Goal: Task Accomplishment & Management: Manage account settings

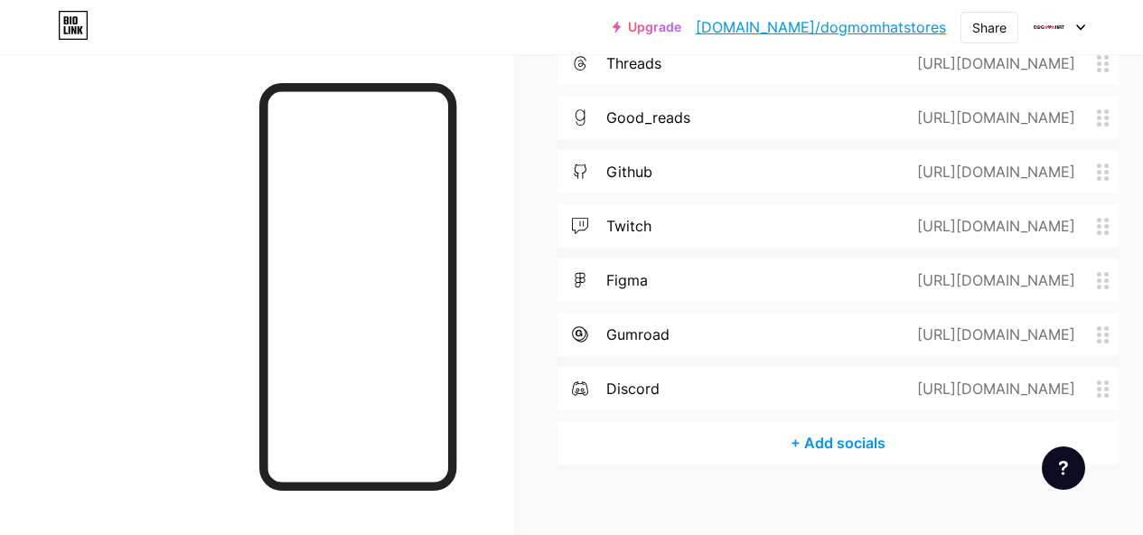
click at [834, 421] on div "+ Add socials" at bounding box center [838, 442] width 561 height 43
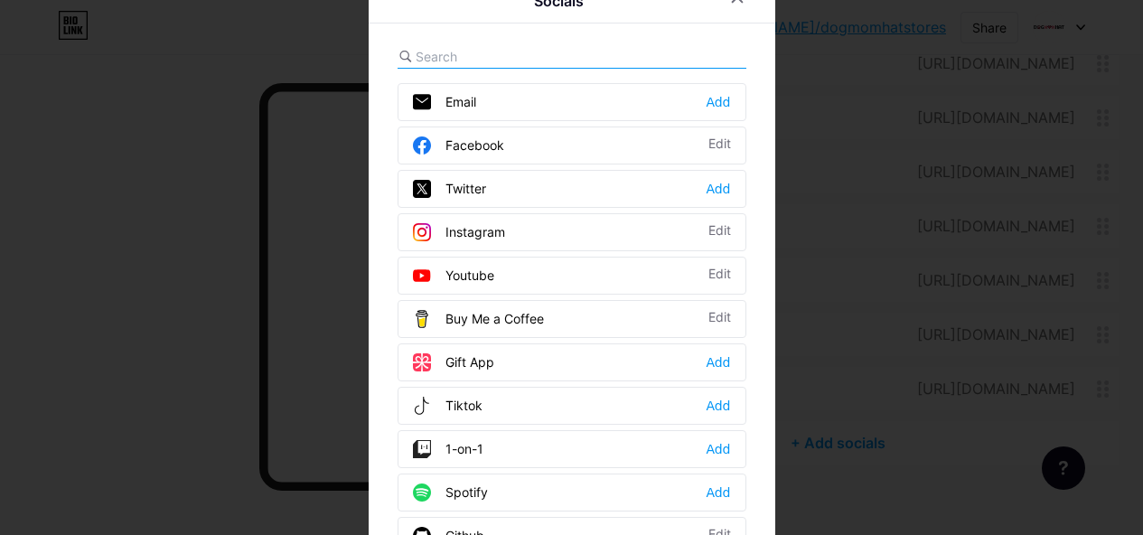
scroll to position [3884, 0]
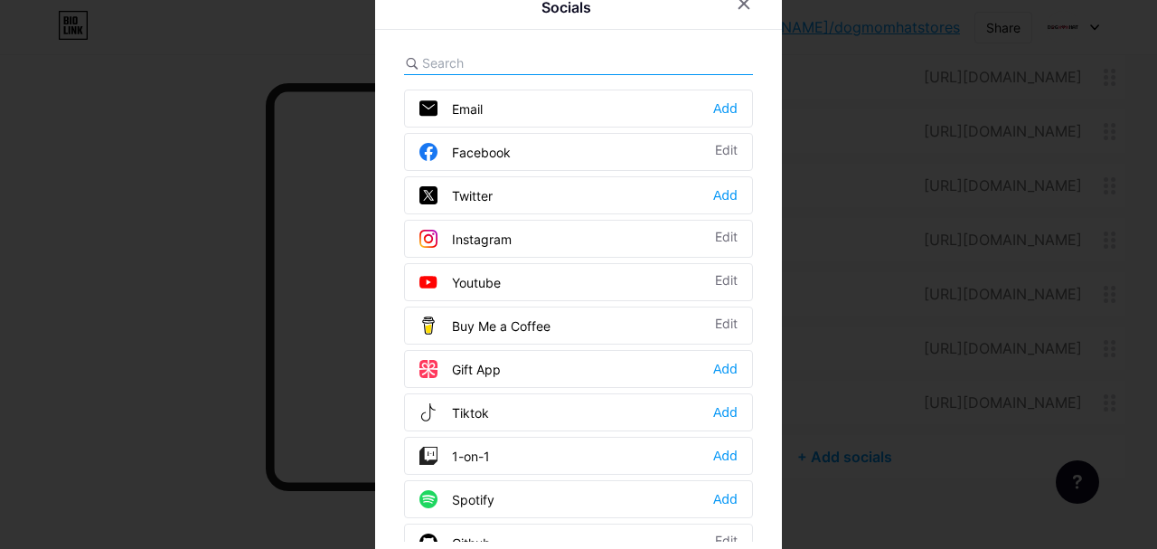
click at [457, 69] on input "text" at bounding box center [522, 62] width 200 height 19
click at [719, 192] on div "Add" at bounding box center [725, 195] width 24 height 18
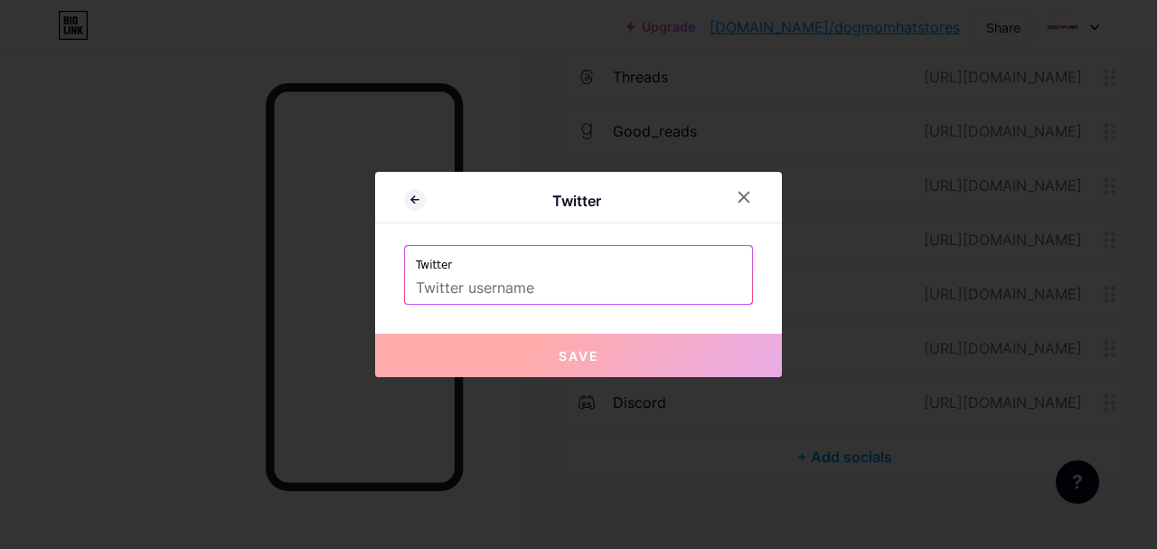
click at [512, 285] on input "text" at bounding box center [578, 288] width 325 height 31
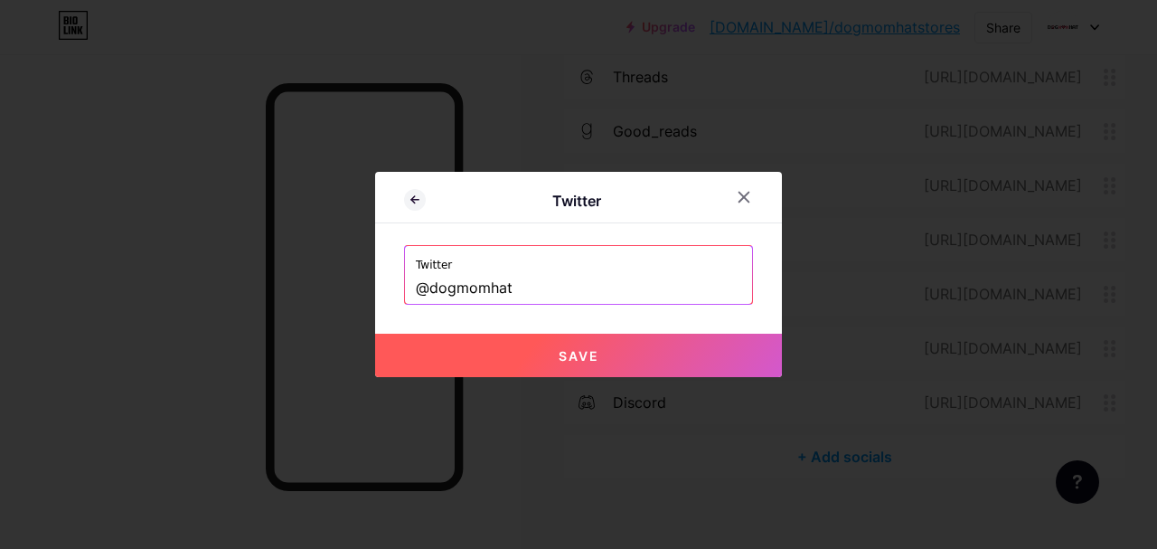
click at [705, 352] on button "Save" at bounding box center [578, 354] width 407 height 43
type input "https://twitter.com/@dogmomhat"
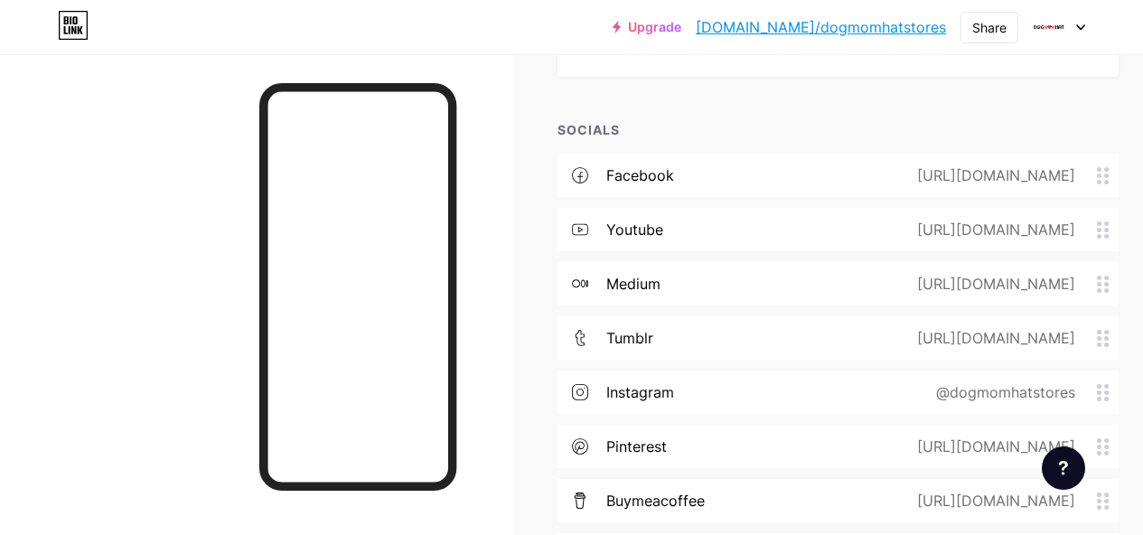
scroll to position [3319, 0]
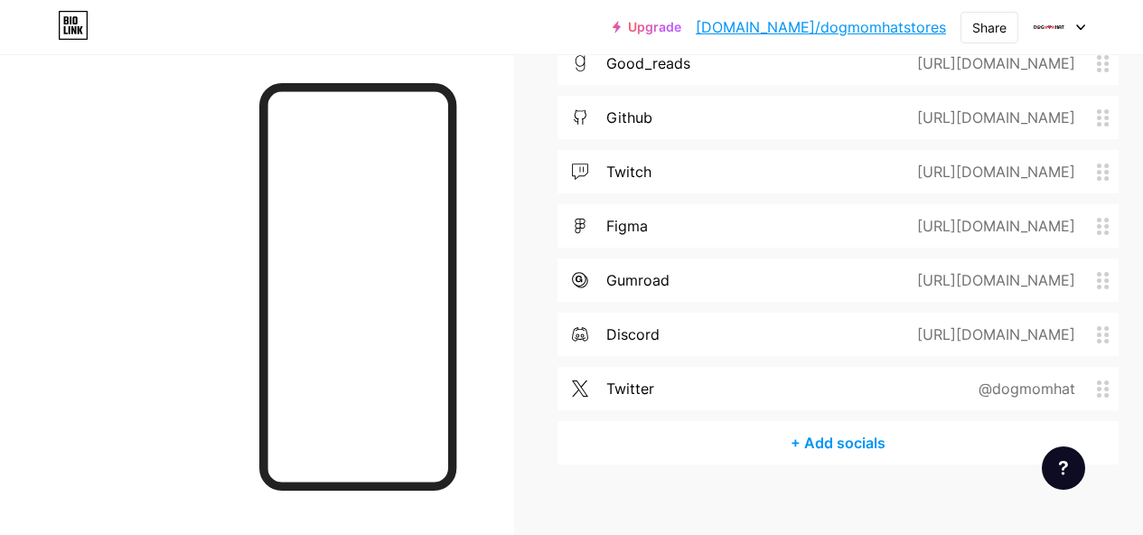
click at [880, 423] on div "+ Add socials" at bounding box center [838, 442] width 561 height 43
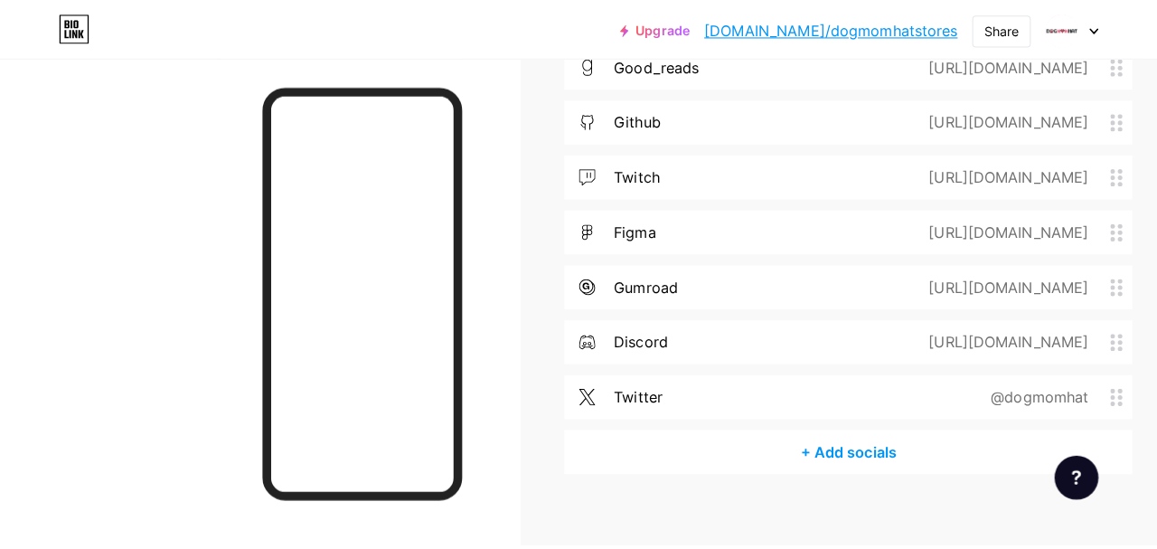
scroll to position [3938, 0]
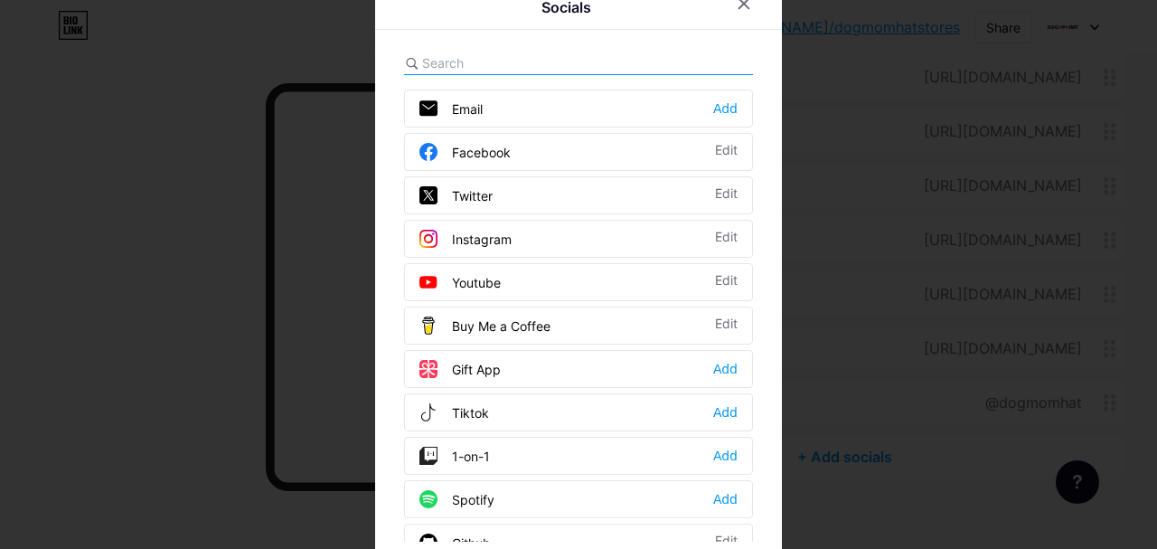
click at [861, 189] on div at bounding box center [578, 274] width 1157 height 549
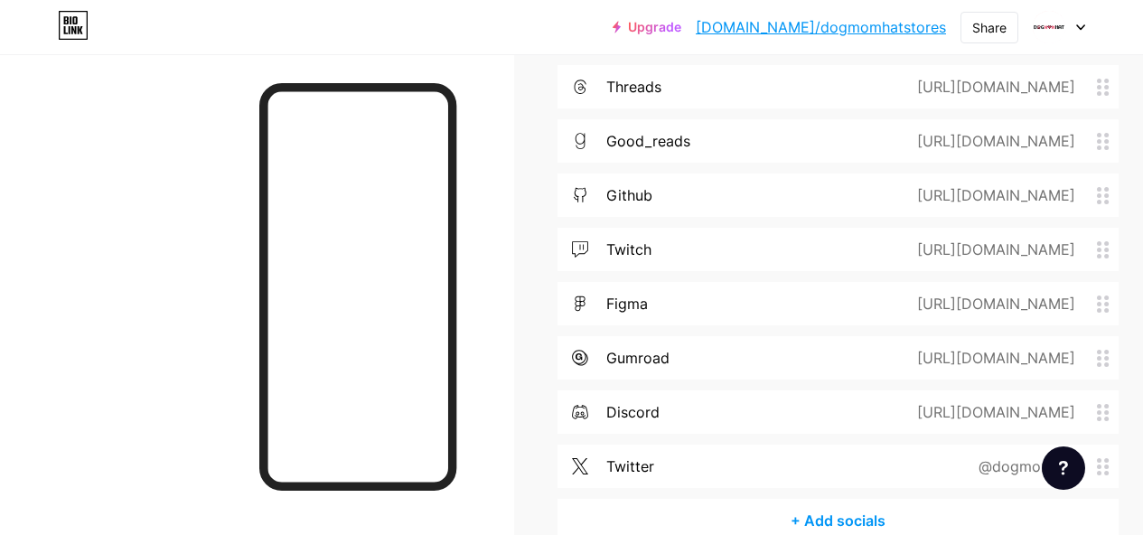
scroll to position [3952, 0]
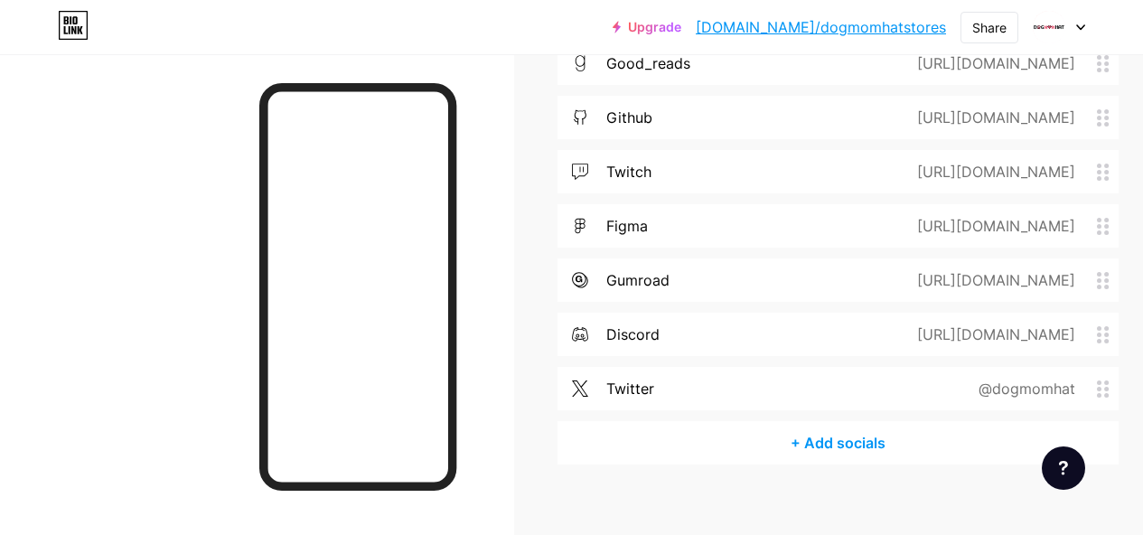
click at [830, 421] on div "+ Add socials" at bounding box center [838, 442] width 561 height 43
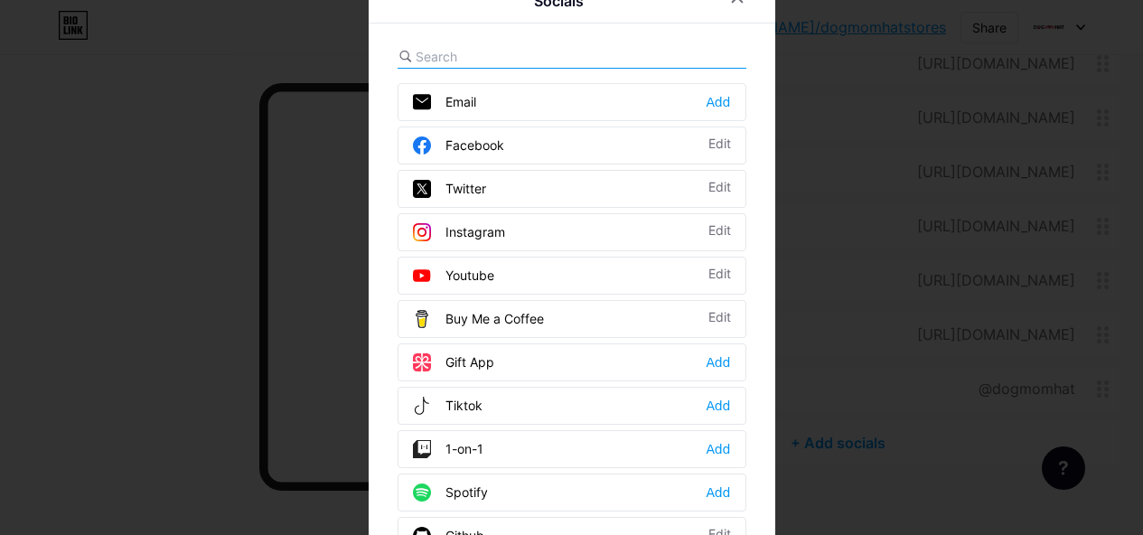
scroll to position [3938, 0]
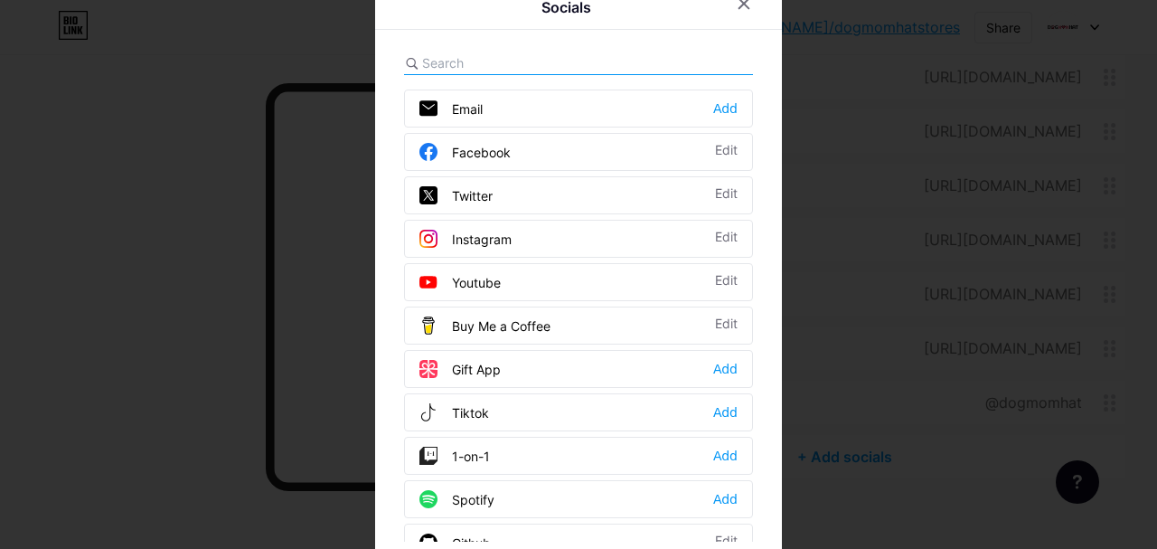
click at [503, 54] on input "text" at bounding box center [522, 62] width 200 height 19
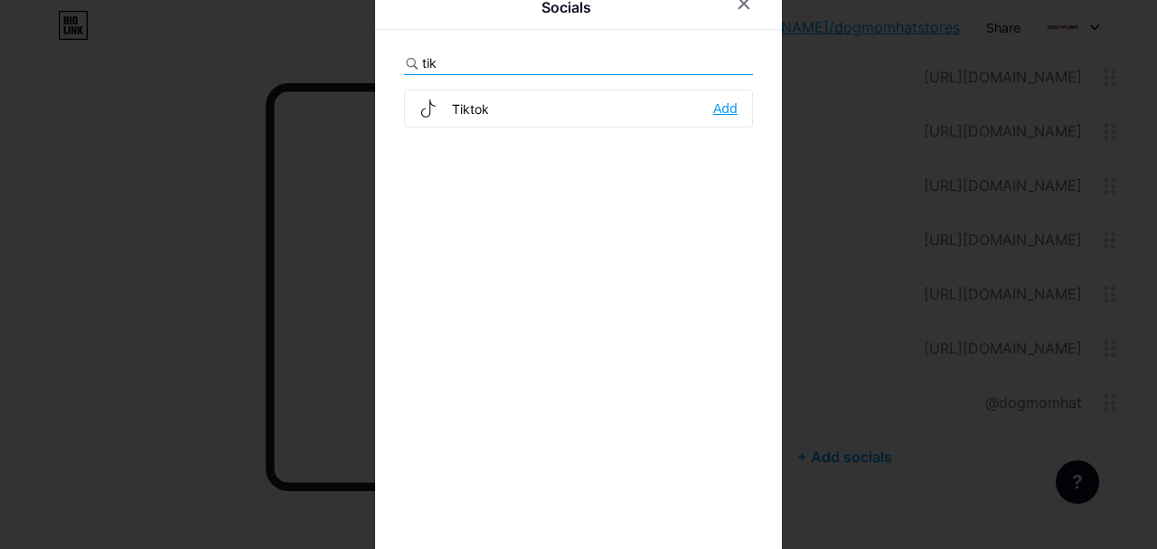
type input "tik"
click at [720, 111] on div "Add" at bounding box center [725, 108] width 24 height 18
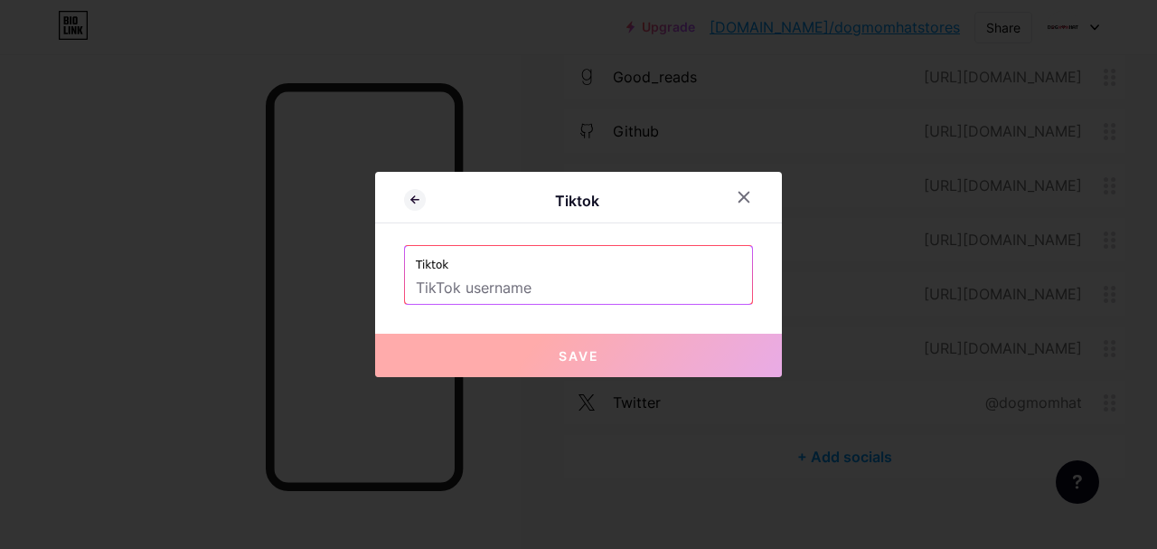
drag, startPoint x: 520, startPoint y: 274, endPoint x: 584, endPoint y: 284, distance: 64.9
click at [523, 276] on input "text" at bounding box center [578, 288] width 325 height 31
paste input "@dogmomhatstores"
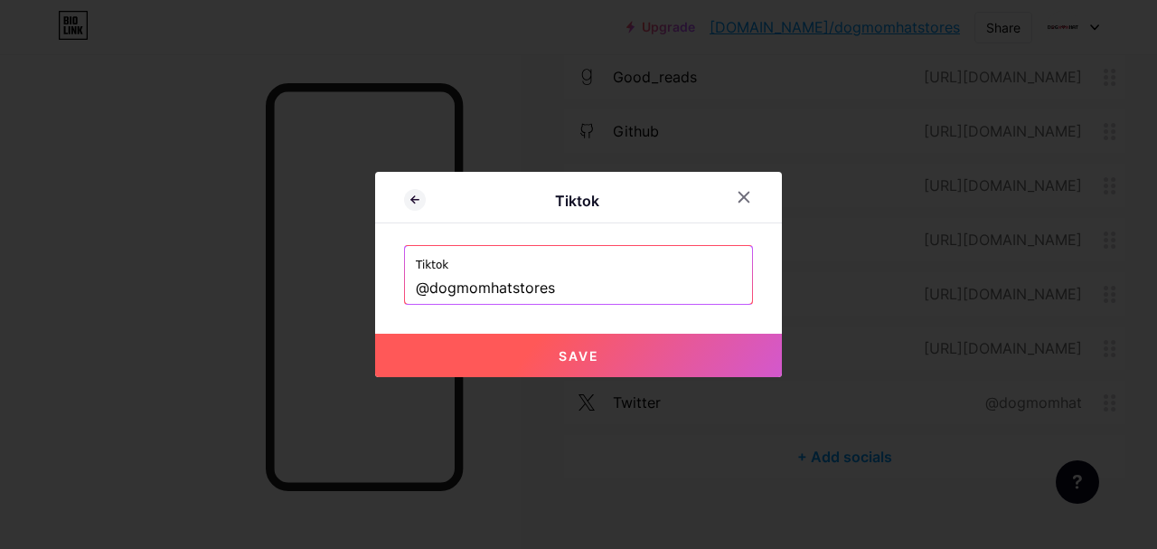
drag, startPoint x: 570, startPoint y: 351, endPoint x: 616, endPoint y: 362, distance: 47.6
click at [573, 351] on span "Save" at bounding box center [578, 355] width 41 height 15
type input "https://tiktok.com/@dogmomhatstores"
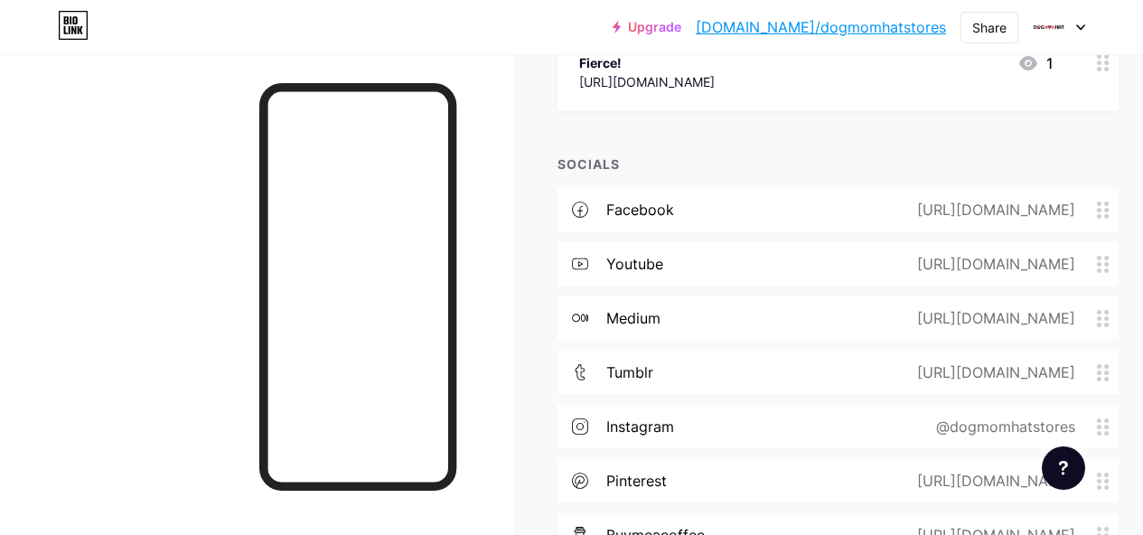
scroll to position [3102, 0]
drag, startPoint x: 793, startPoint y: 350, endPoint x: 794, endPoint y: 279, distance: 70.5
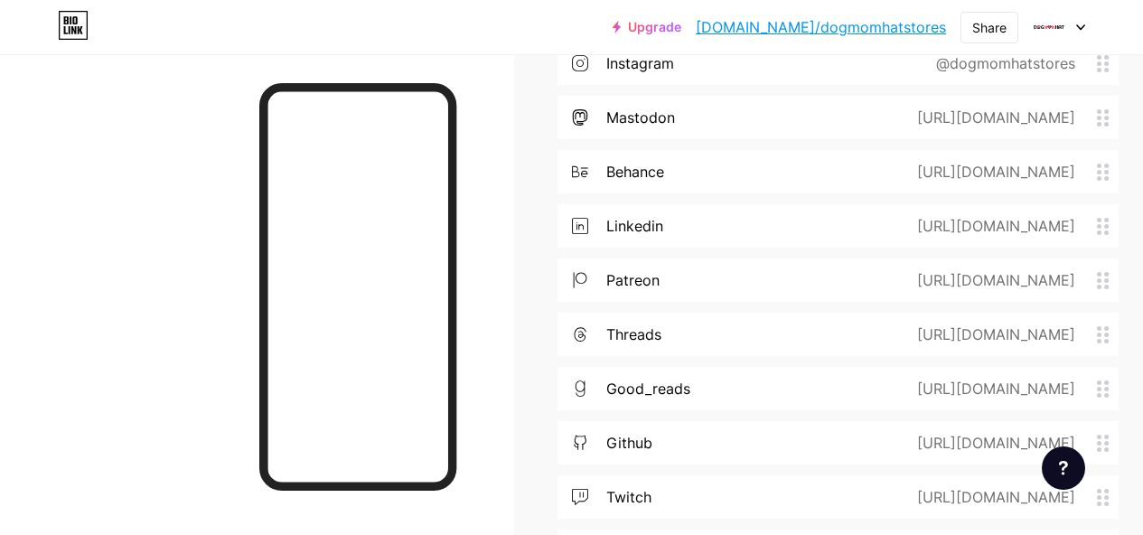
scroll to position [3464, 0]
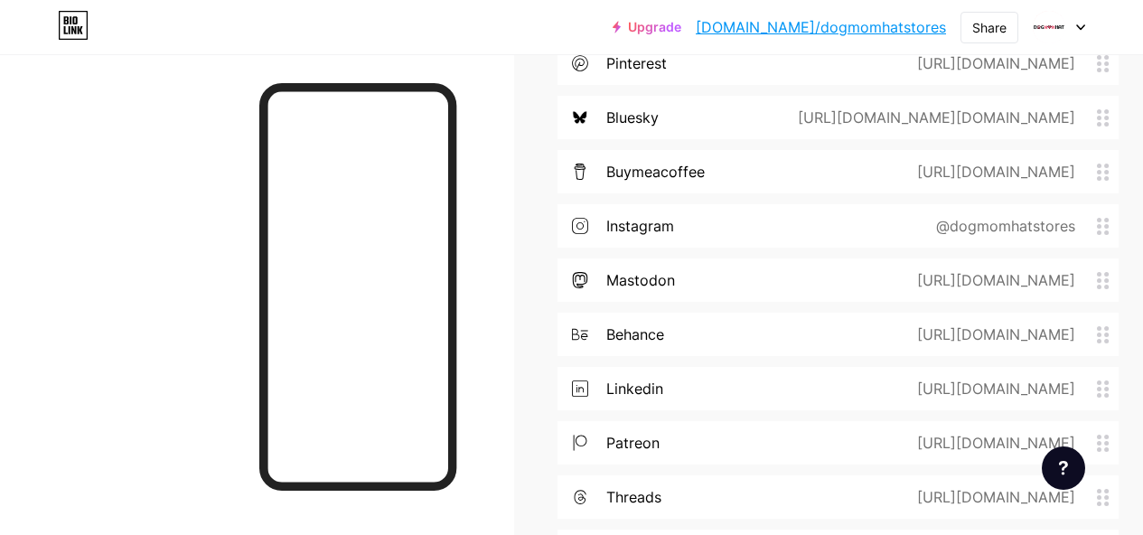
drag, startPoint x: 901, startPoint y: 13, endPoint x: 896, endPoint y: 27, distance: 15.4
click at [898, 22] on div "Upgrade bio.link/dogmom... bio.link/dogmomhatstores" at bounding box center [779, 27] width 333 height 33
click at [892, 30] on link "[DOMAIN_NAME]/dogmomhatstores" at bounding box center [821, 27] width 250 height 22
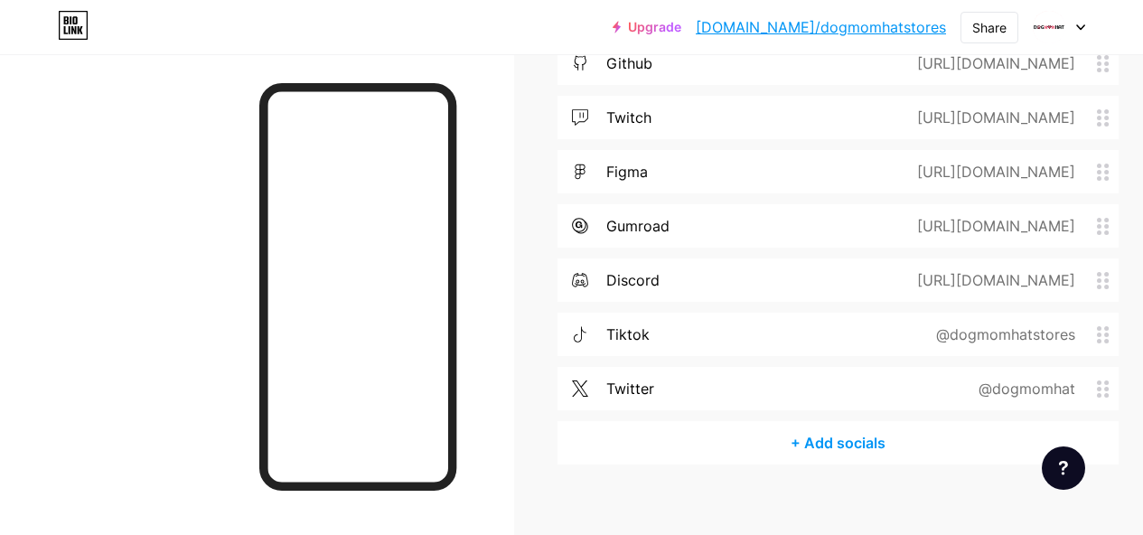
click at [842, 422] on div "+ Add socials" at bounding box center [838, 442] width 561 height 43
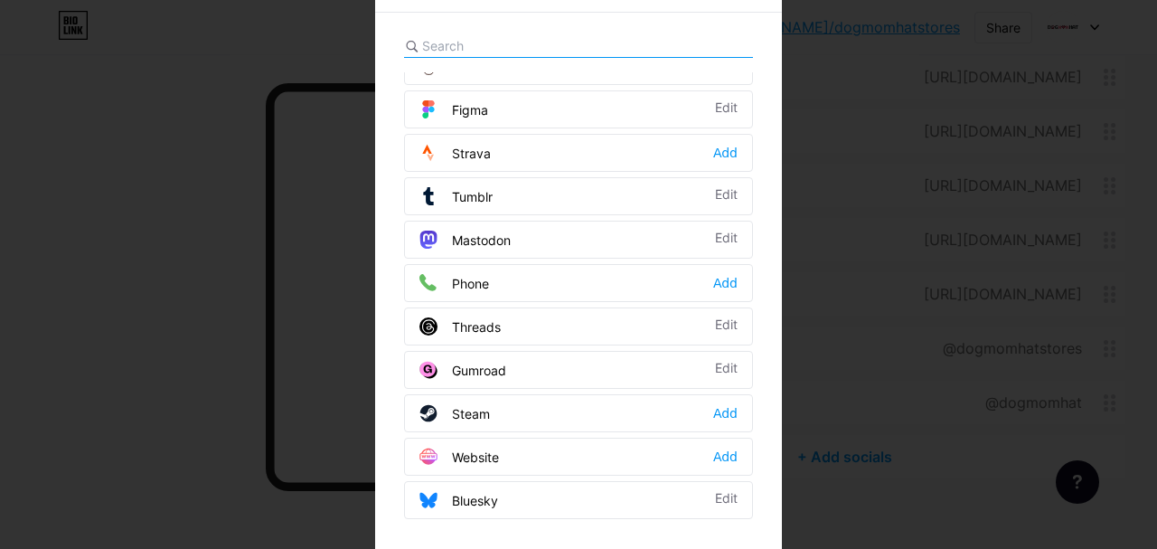
scroll to position [22, 0]
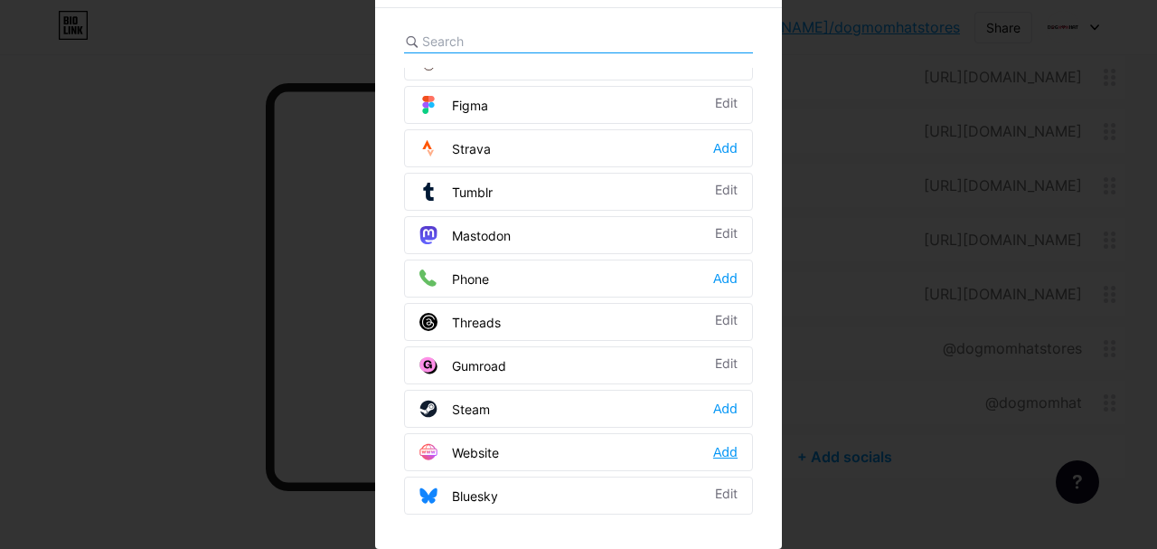
click at [717, 453] on div "Add" at bounding box center [725, 452] width 24 height 18
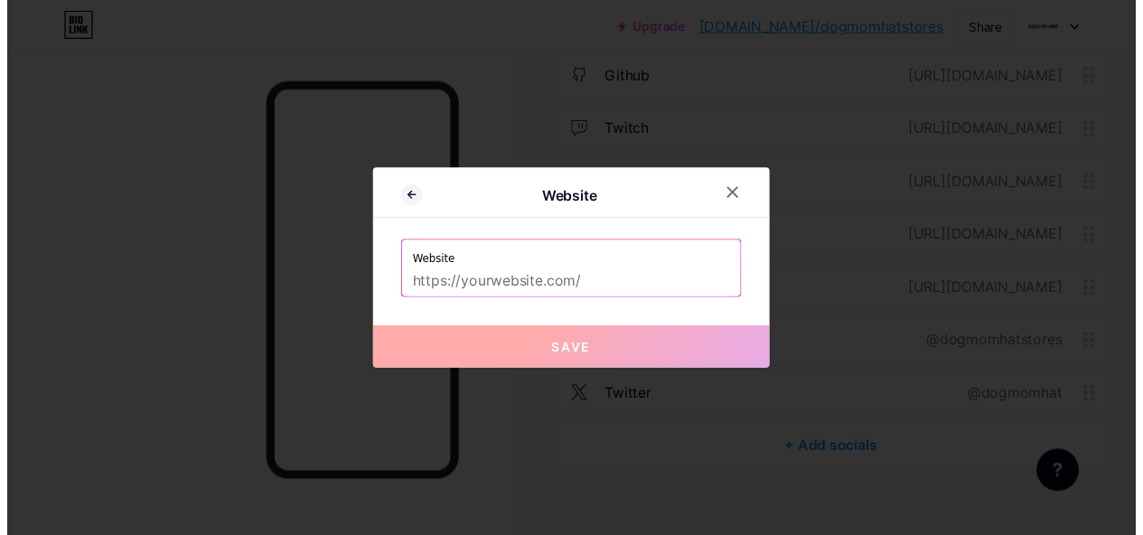
scroll to position [0, 0]
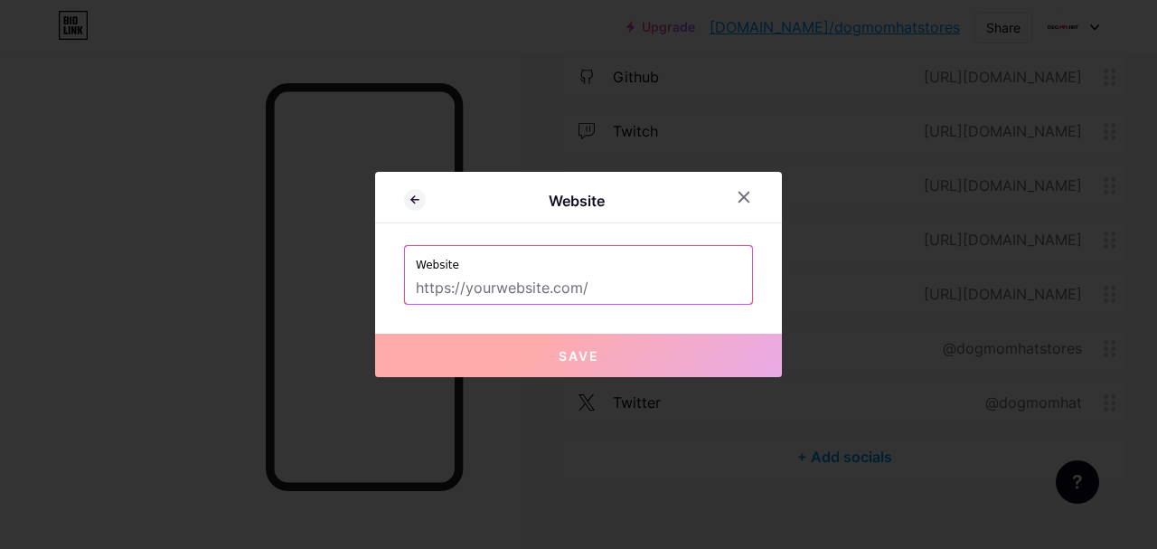
click at [587, 277] on input "text" at bounding box center [578, 288] width 325 height 31
paste input "https://dogmomhat.com/"
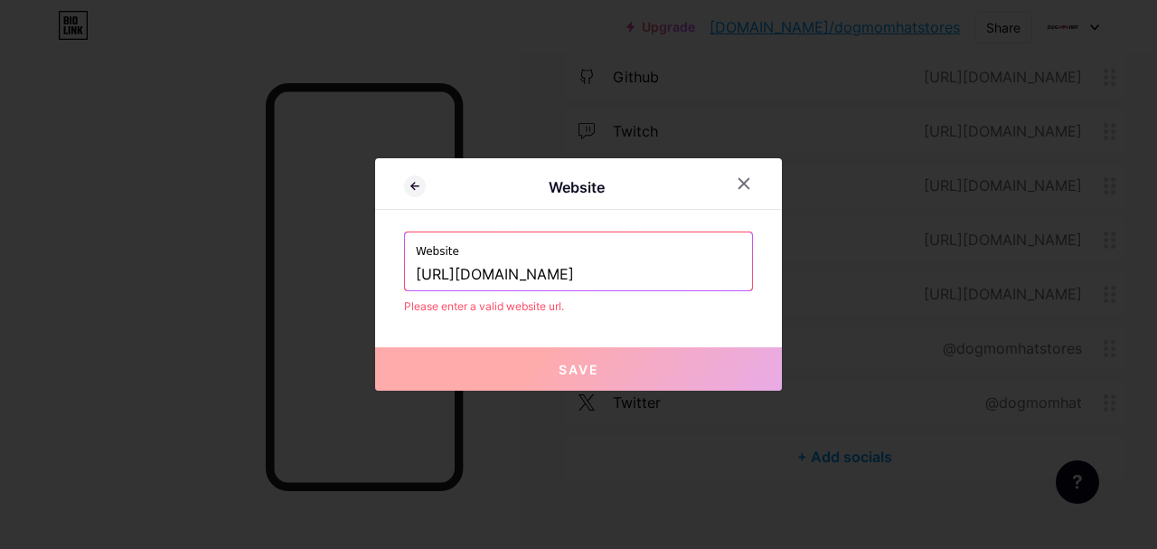
click at [633, 310] on div "Please enter a valid website url." at bounding box center [578, 306] width 349 height 16
click at [600, 276] on input "https://dogmomhat.com/" at bounding box center [578, 274] width 325 height 31
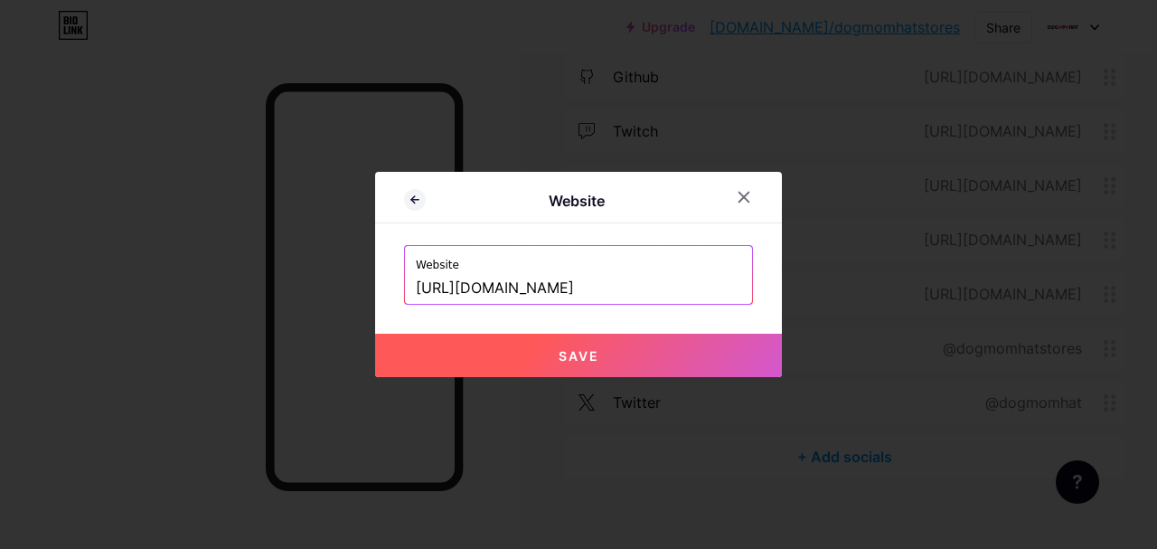
type input "[URL][DOMAIN_NAME]"
click at [603, 351] on button "Save" at bounding box center [578, 354] width 407 height 43
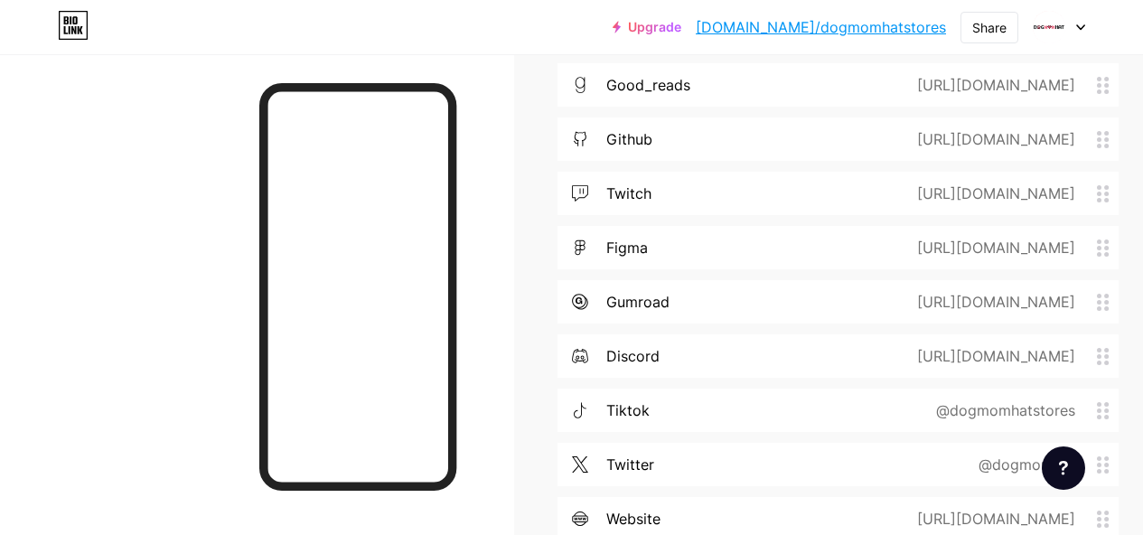
scroll to position [4060, 0]
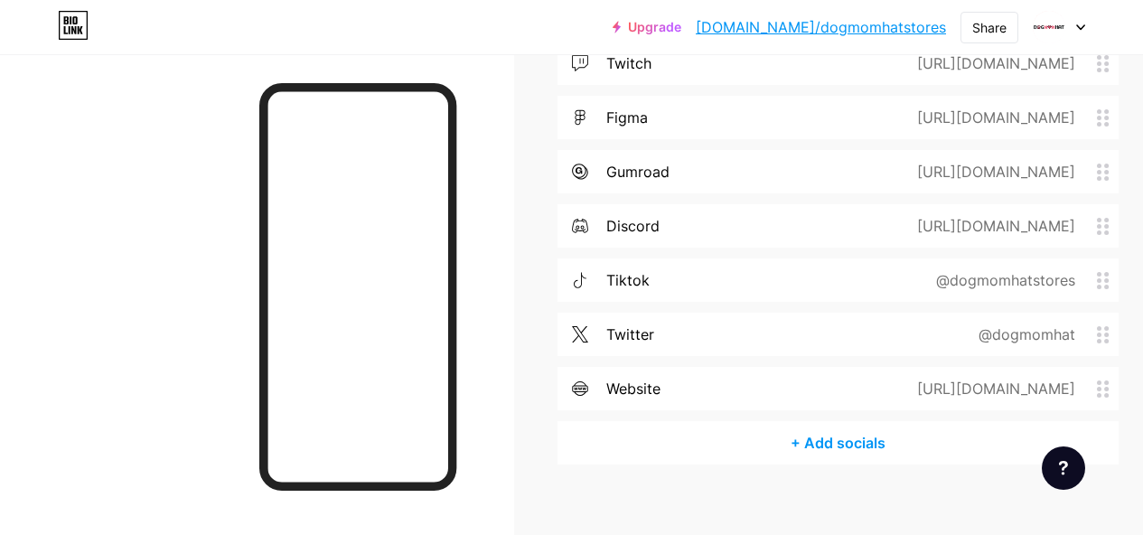
click at [849, 426] on div "+ Add socials" at bounding box center [838, 442] width 561 height 43
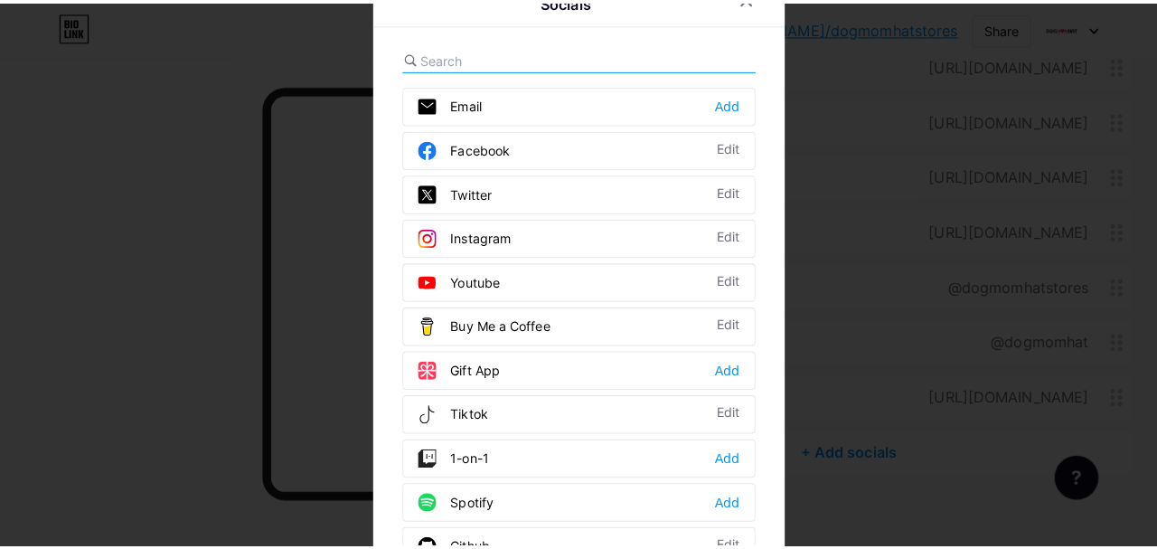
scroll to position [4047, 0]
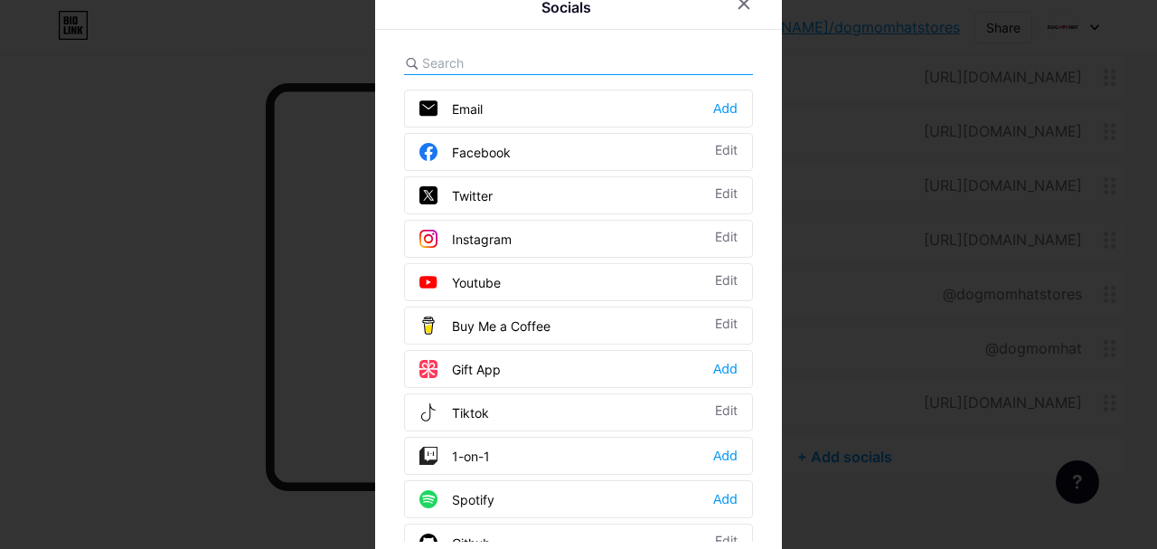
click at [519, 62] on input "text" at bounding box center [522, 62] width 200 height 19
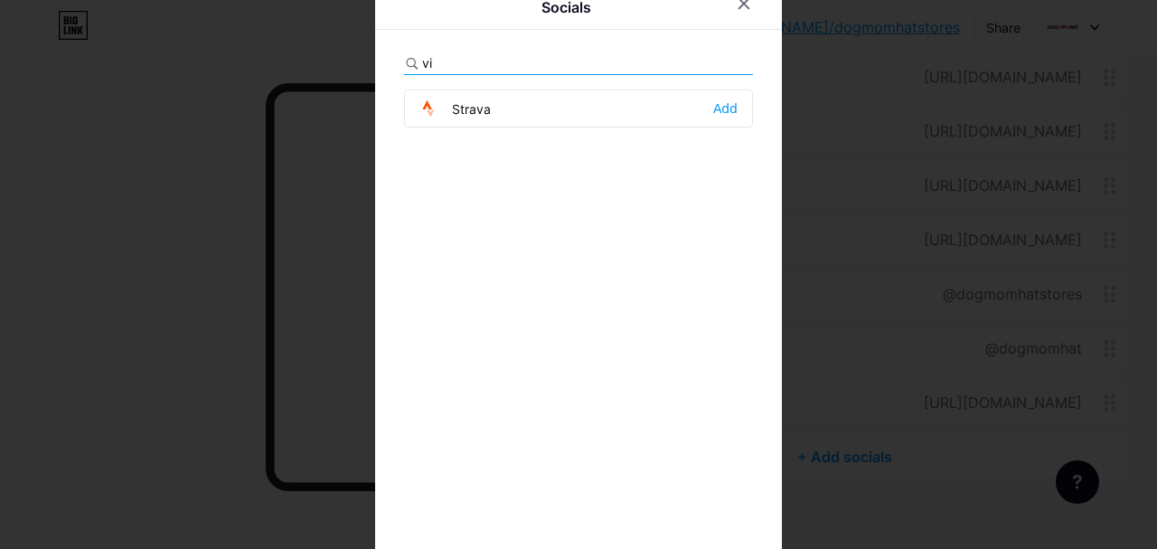
type input "v"
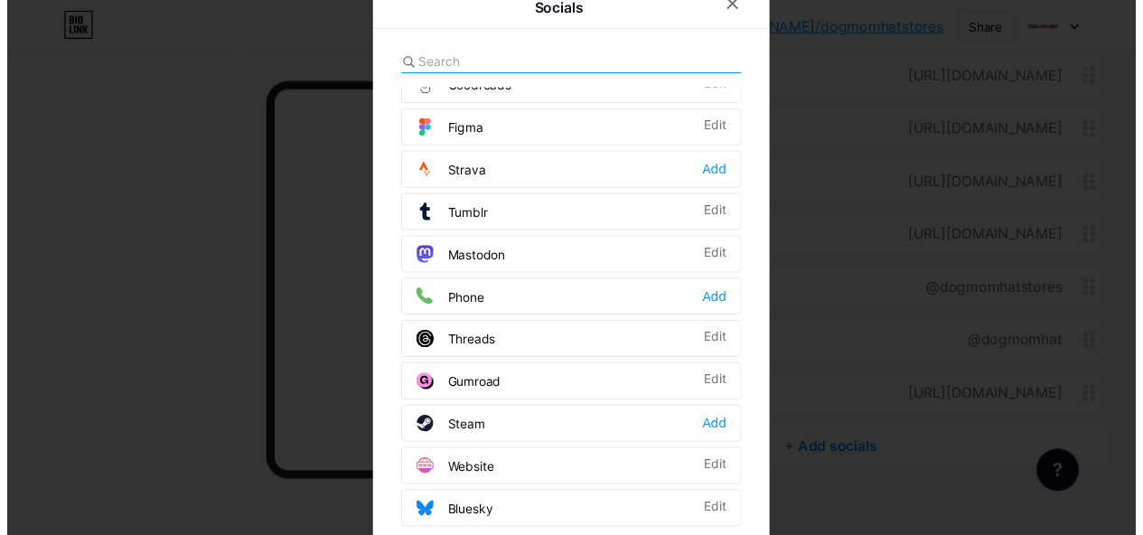
scroll to position [1630, 0]
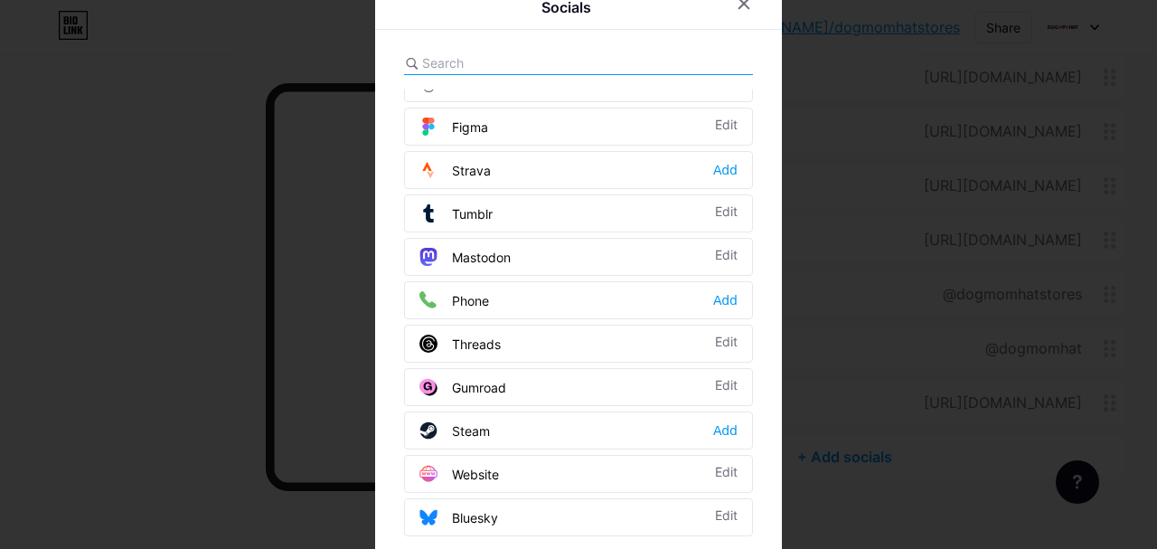
click at [1066, 264] on div at bounding box center [578, 274] width 1157 height 549
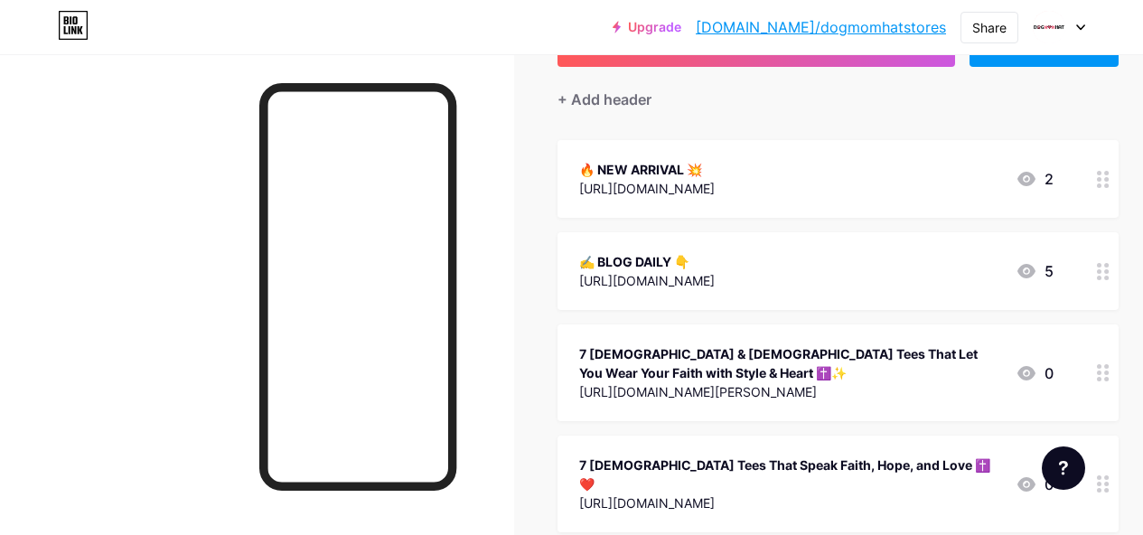
scroll to position [0, 0]
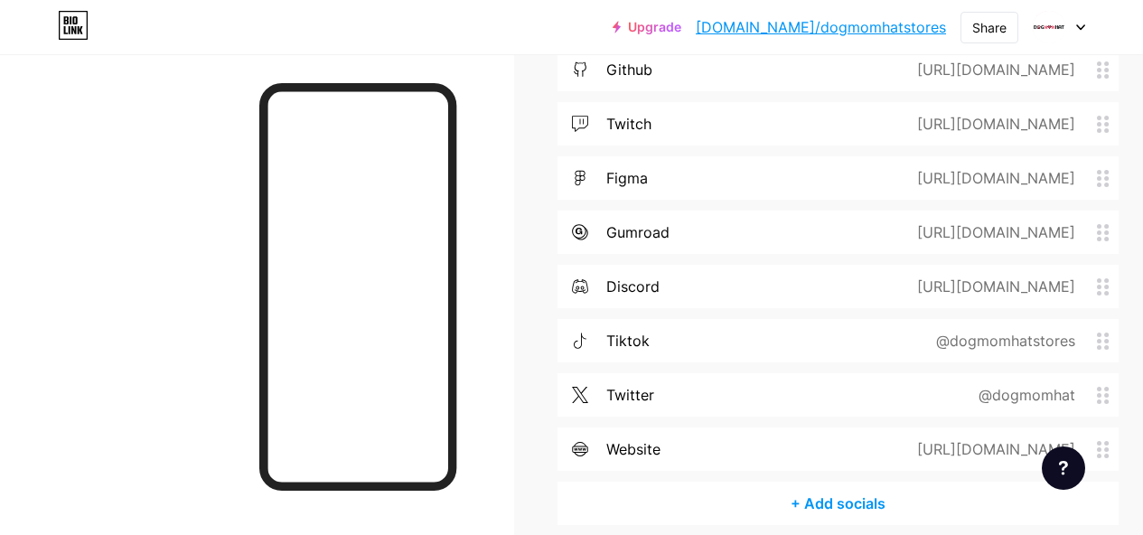
scroll to position [4060, 0]
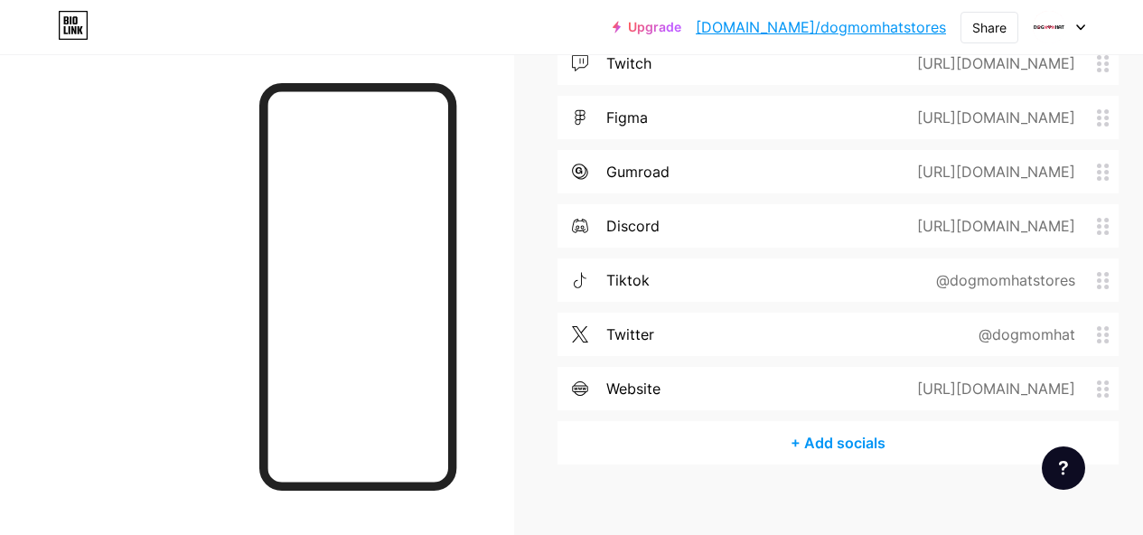
click at [846, 425] on div "+ Add socials" at bounding box center [838, 442] width 561 height 43
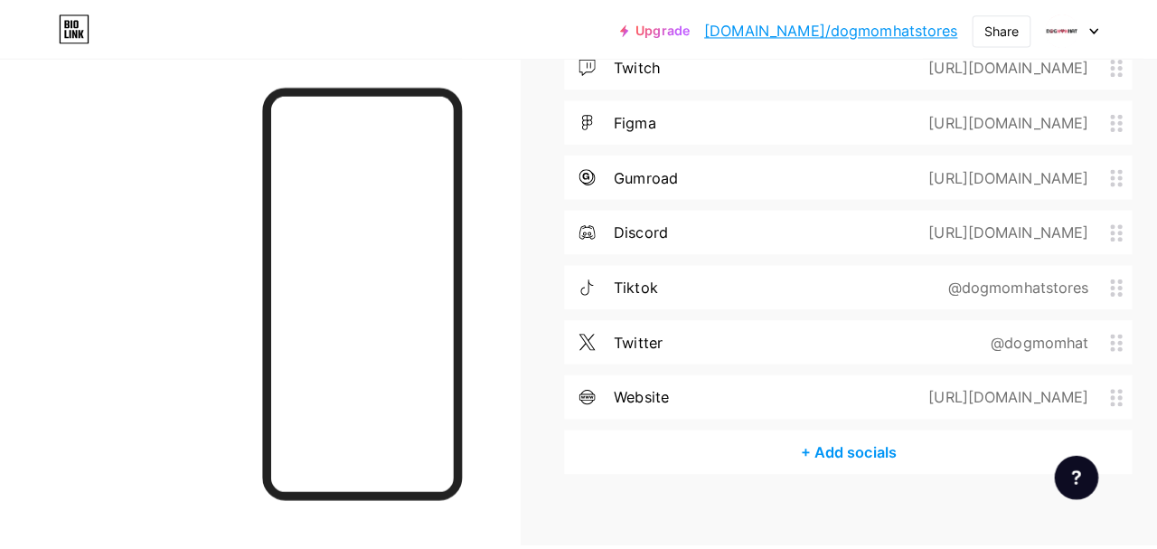
scroll to position [4047, 0]
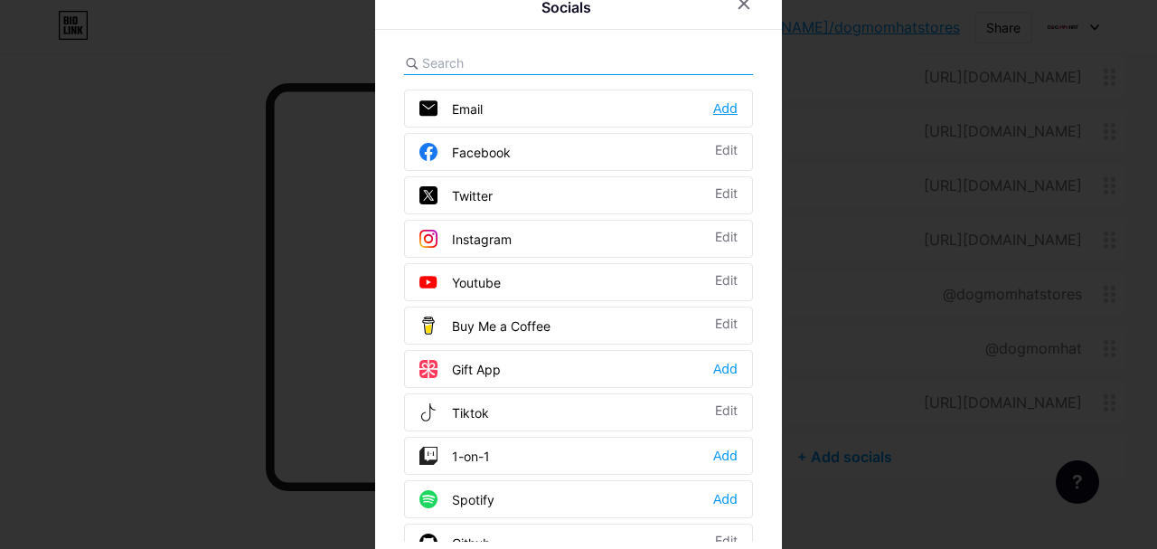
click at [723, 100] on div "Add" at bounding box center [725, 108] width 24 height 18
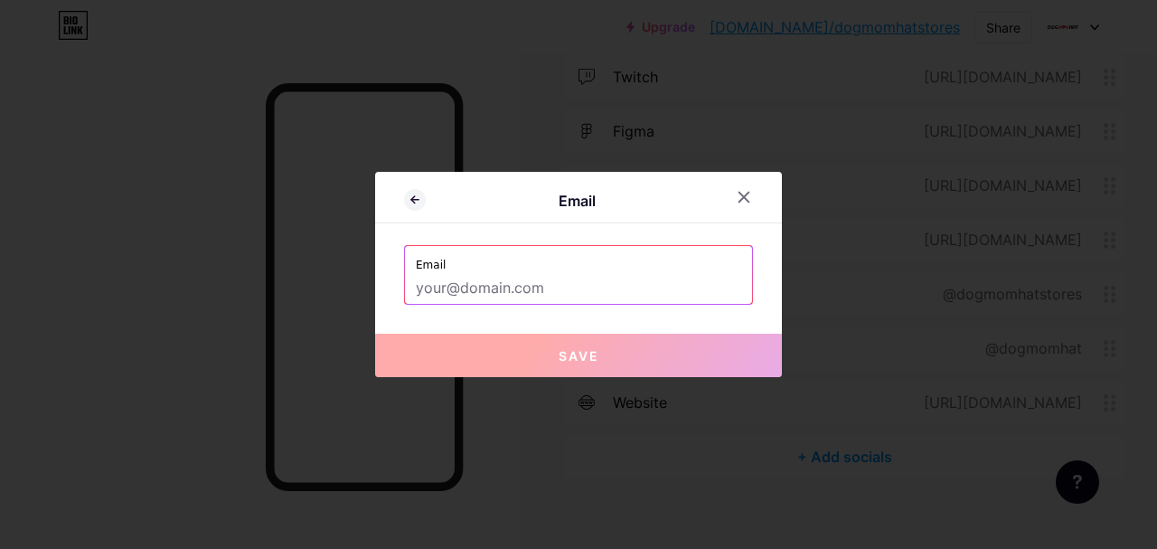
drag, startPoint x: 588, startPoint y: 296, endPoint x: 602, endPoint y: 295, distance: 13.7
click at [588, 297] on input "text" at bounding box center [578, 288] width 325 height 31
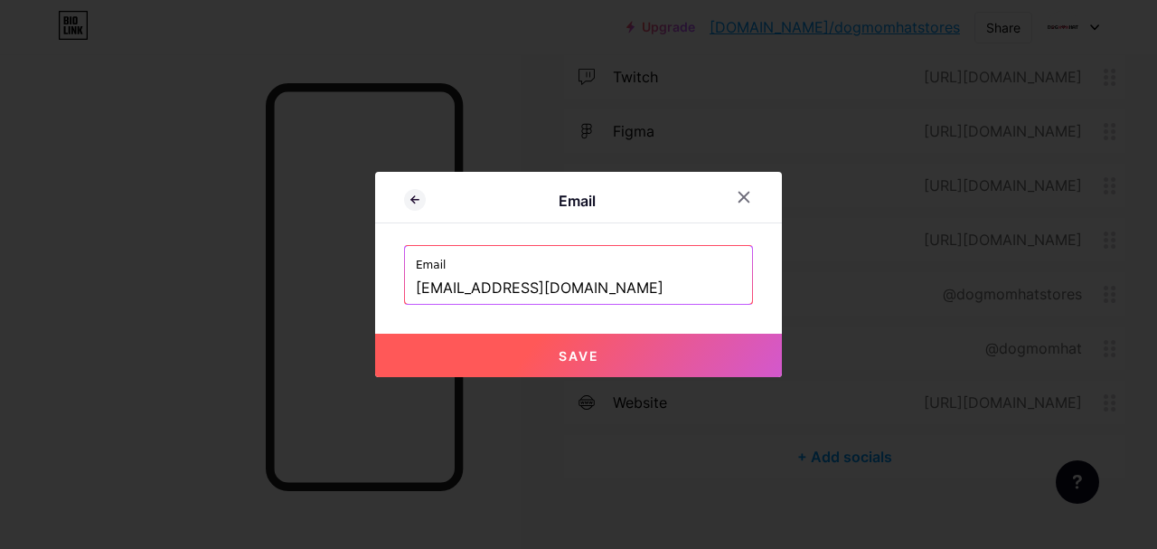
click at [670, 351] on button "Save" at bounding box center [578, 354] width 407 height 43
type input "mailto:dogmomhat@gmail.com"
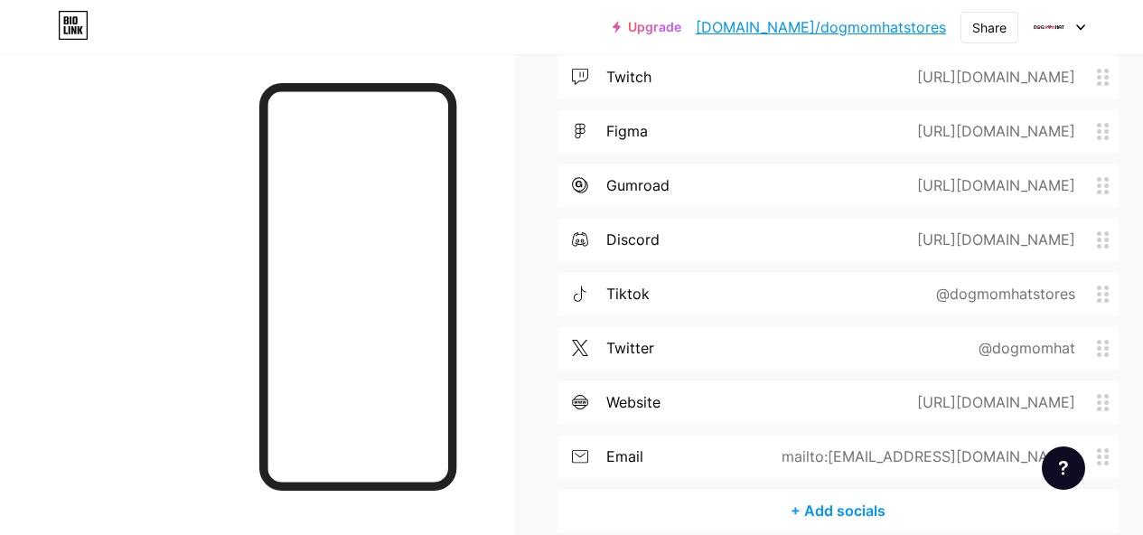
click at [843, 491] on div "+ Add socials" at bounding box center [838, 510] width 561 height 43
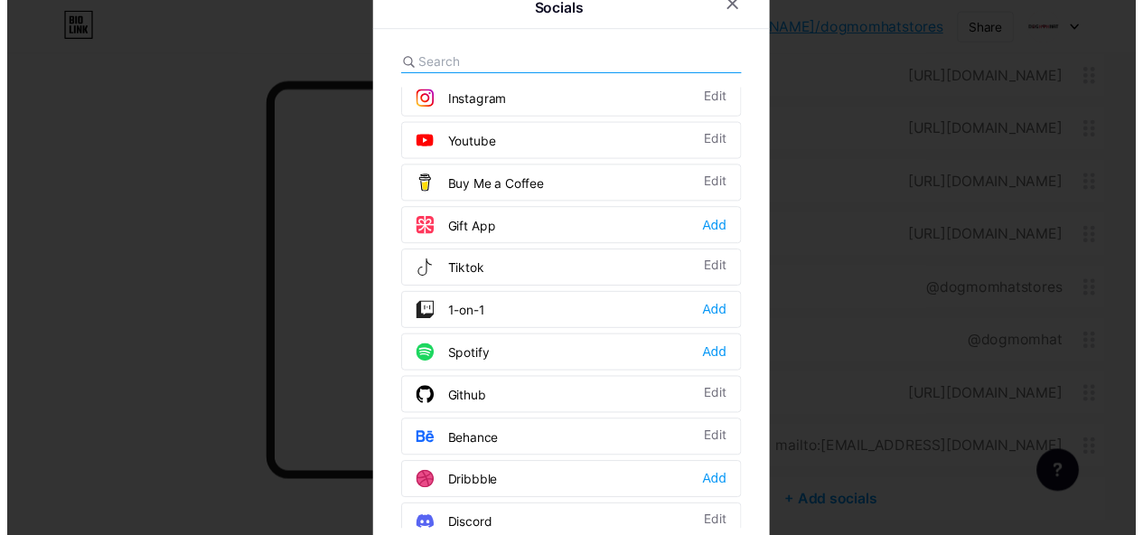
scroll to position [0, 0]
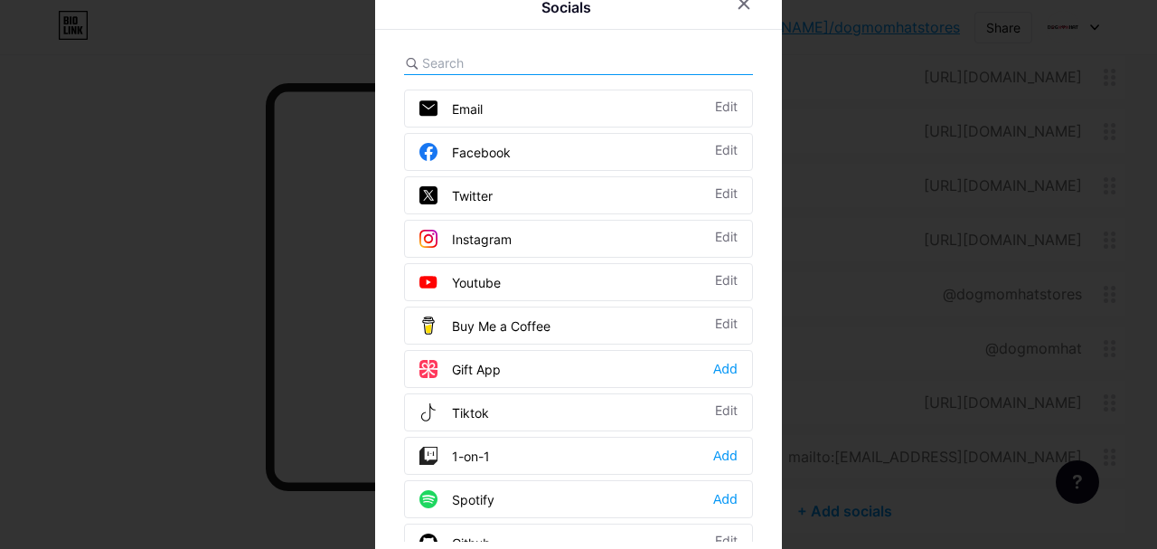
click at [904, 272] on div at bounding box center [578, 274] width 1157 height 549
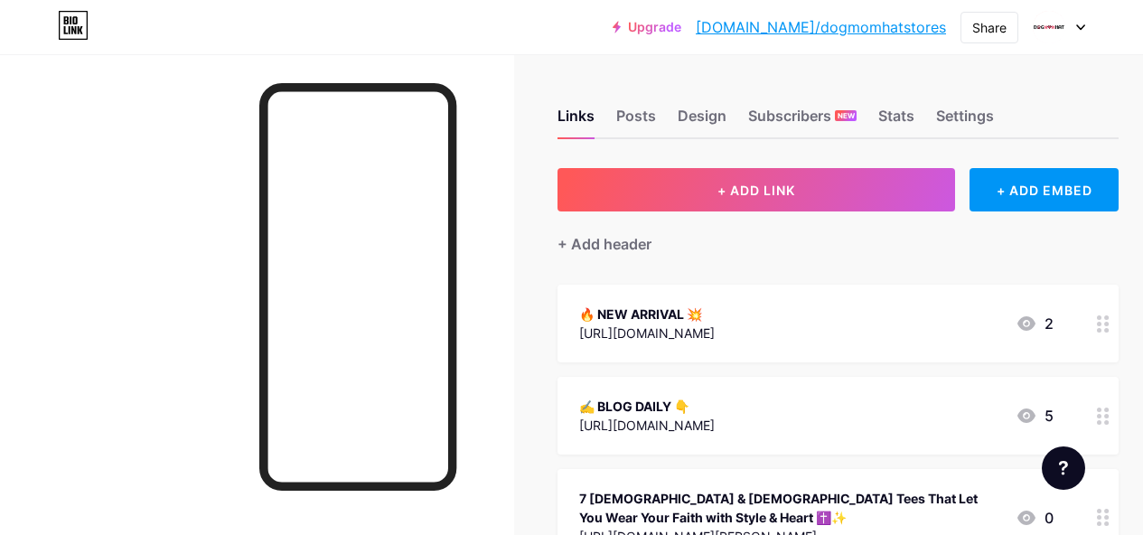
click at [899, 23] on link "[DOMAIN_NAME]/dogmomhatstores" at bounding box center [821, 27] width 250 height 22
click at [851, 35] on link "[DOMAIN_NAME]/dogmomhatstores" at bounding box center [821, 27] width 250 height 22
